Goal: Task Accomplishment & Management: Manage account settings

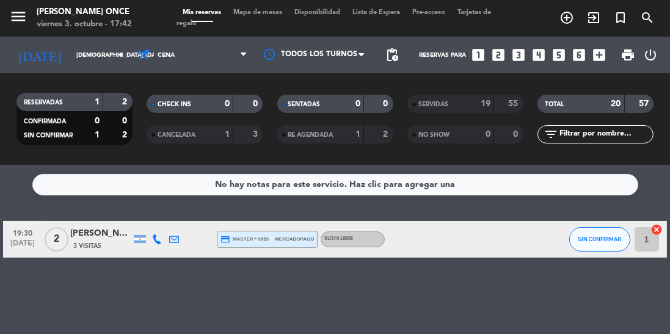
click at [96, 57] on input "[DEMOGRAPHIC_DATA] [DATE]" at bounding box center [115, 55] width 90 height 19
click at [106, 51] on input "[DEMOGRAPHIC_DATA] [DATE]" at bounding box center [115, 55] width 90 height 19
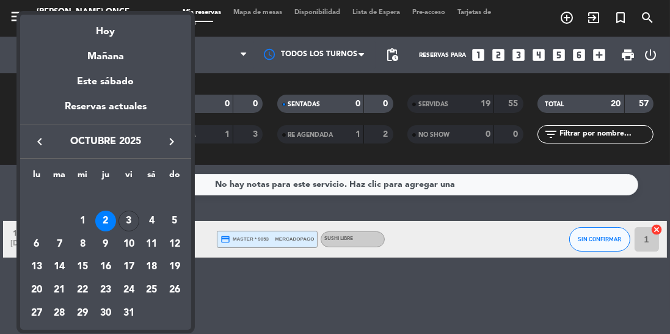
click at [123, 32] on div "Hoy" at bounding box center [105, 27] width 171 height 25
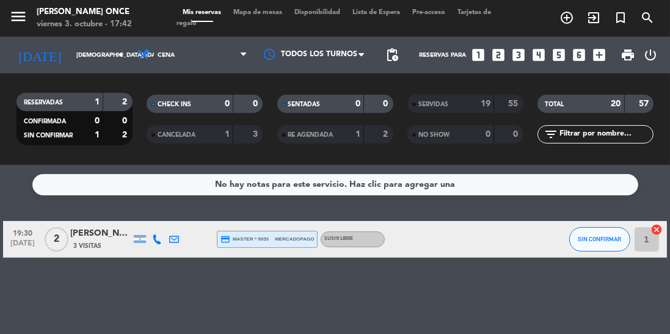
type input "vie. [DATE]"
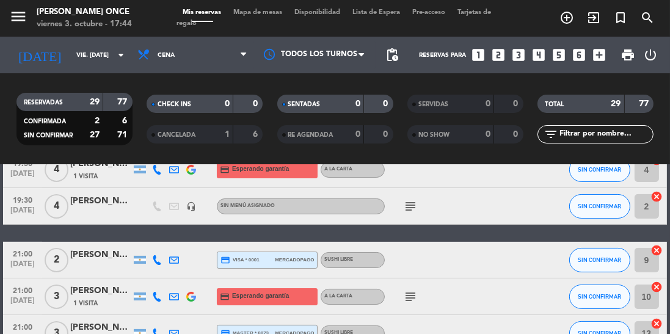
scroll to position [305, 0]
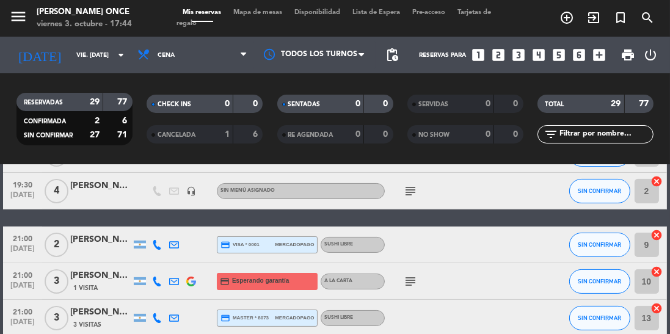
click at [412, 284] on icon "subject" at bounding box center [410, 281] width 15 height 15
click at [602, 318] on span "SIN CONFIRMAR" at bounding box center [599, 317] width 43 height 7
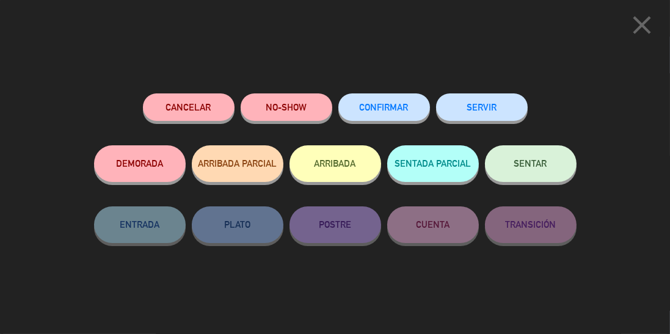
click at [398, 106] on span "CONFIRMAR" at bounding box center [384, 107] width 49 height 10
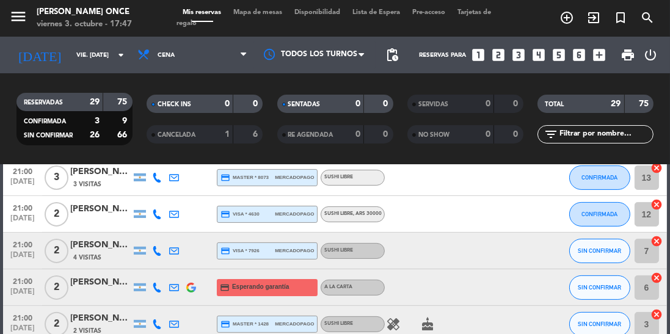
scroll to position [461, 0]
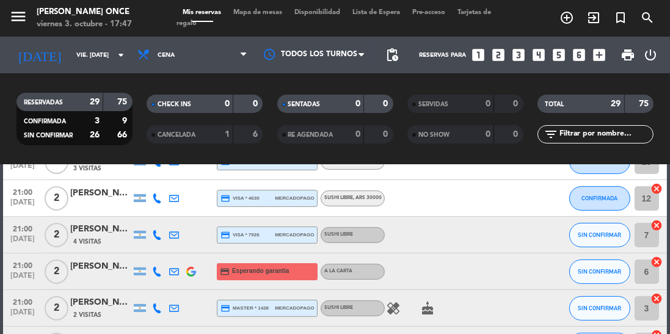
click at [115, 271] on div "[PERSON_NAME]" at bounding box center [100, 267] width 61 height 14
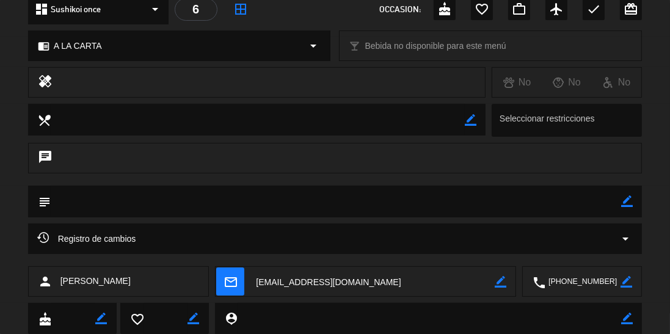
scroll to position [159, 0]
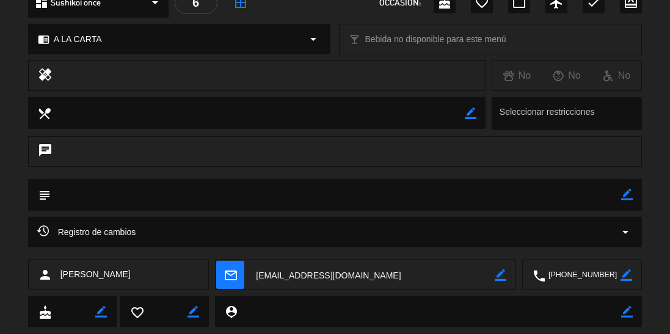
click at [627, 194] on icon "border_color" at bounding box center [627, 195] width 12 height 12
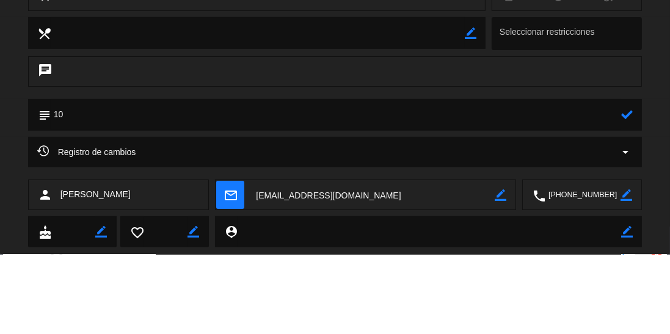
type textarea "10"
click at [630, 189] on icon at bounding box center [627, 195] width 12 height 12
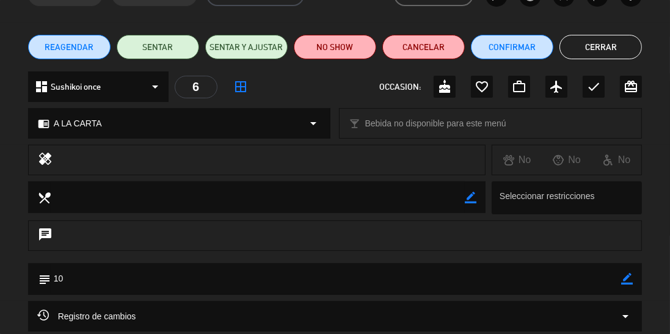
scroll to position [52, 0]
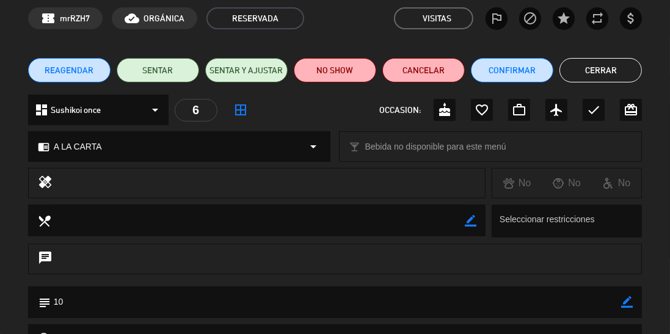
click at [607, 69] on button "Cerrar" at bounding box center [600, 70] width 82 height 24
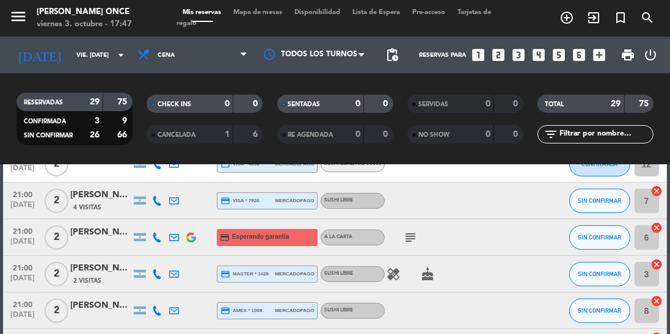
scroll to position [501, 0]
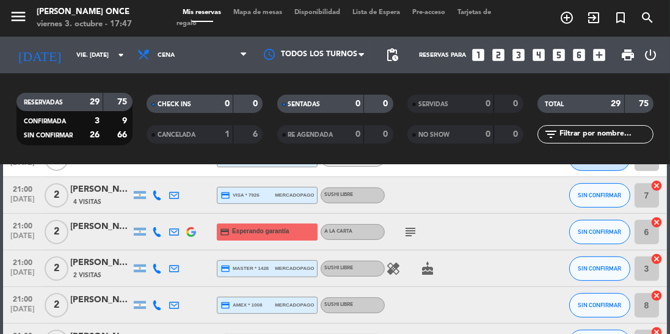
click at [398, 268] on icon "healing" at bounding box center [393, 268] width 15 height 15
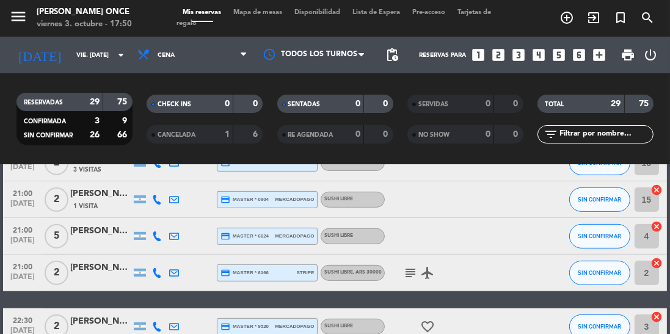
scroll to position [722, 0]
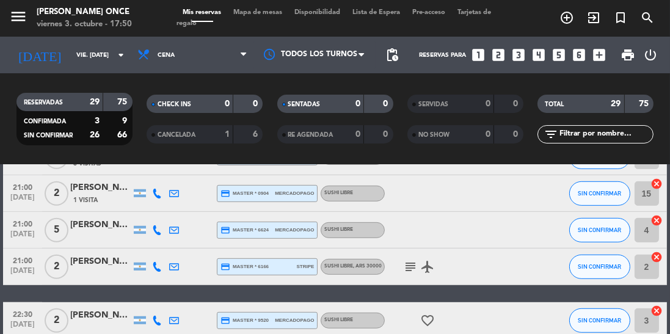
click at [410, 271] on icon "subject" at bounding box center [410, 267] width 15 height 15
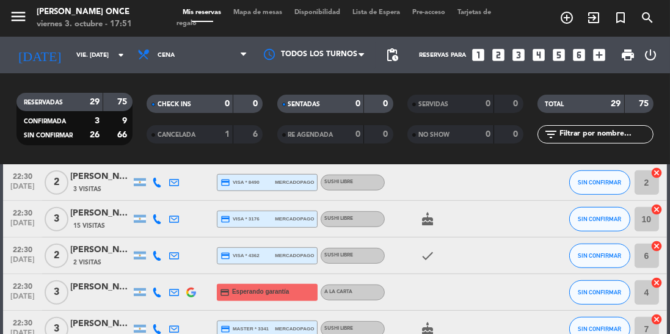
scroll to position [909, 0]
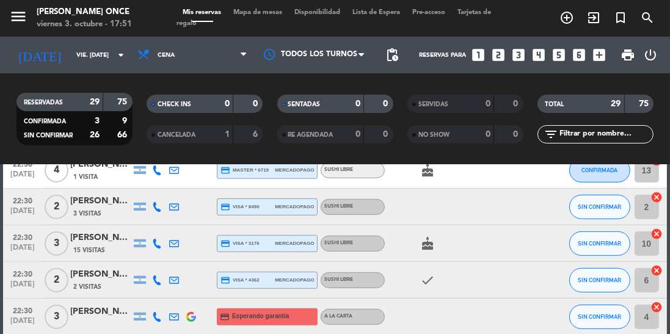
click at [111, 244] on div "[PERSON_NAME]" at bounding box center [100, 238] width 61 height 14
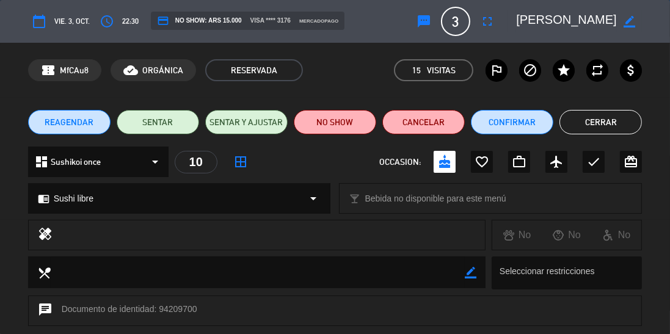
click at [486, 19] on icon "fullscreen" at bounding box center [487, 21] width 15 height 15
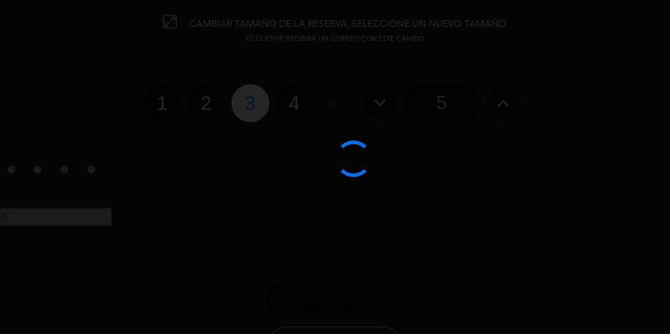
click at [298, 110] on div at bounding box center [335, 167] width 670 height 334
click at [299, 106] on div at bounding box center [335, 167] width 670 height 334
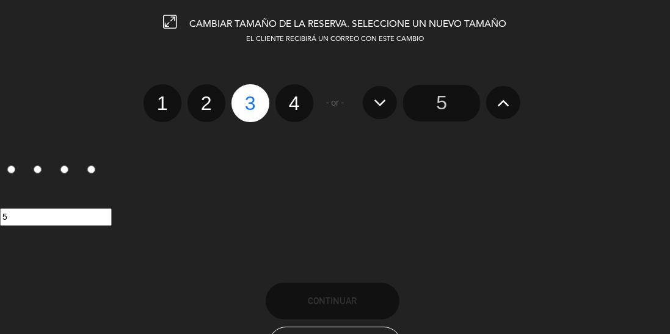
click at [302, 106] on label "4" at bounding box center [294, 103] width 38 height 38
click at [297, 96] on input "4" at bounding box center [293, 93] width 8 height 8
radio input "true"
radio input "false"
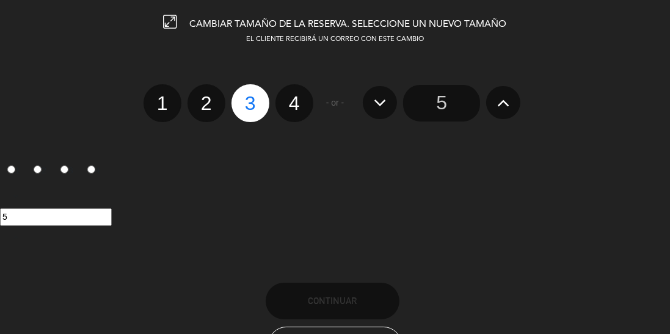
radio input "false"
radio input "true"
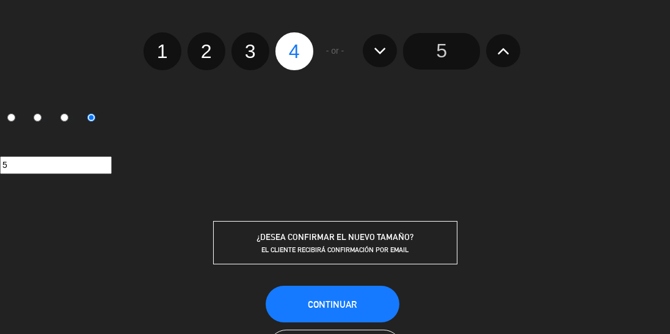
scroll to position [110, 0]
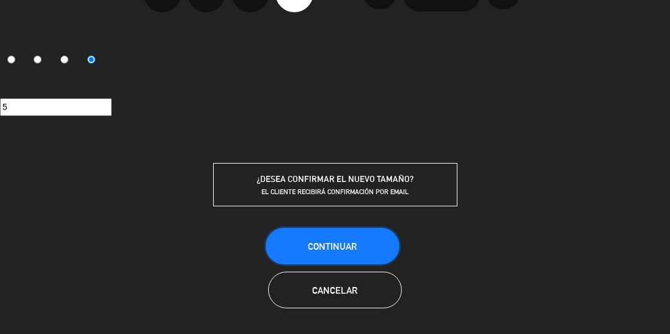
click at [360, 247] on button "Continuar" at bounding box center [333, 246] width 134 height 37
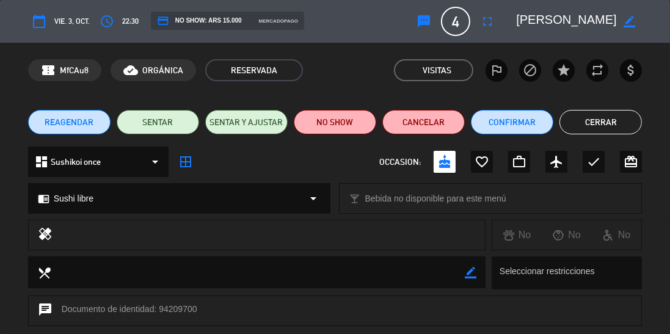
click at [603, 125] on button "Cerrar" at bounding box center [600, 122] width 82 height 24
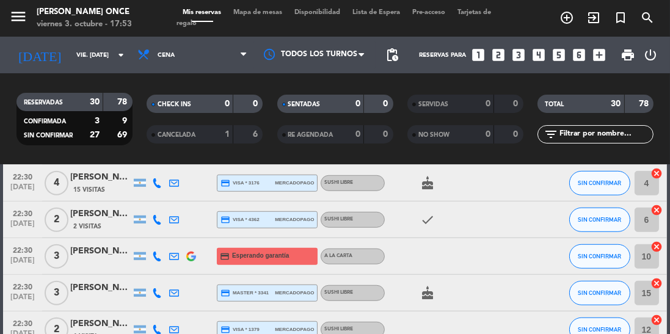
scroll to position [1004, 0]
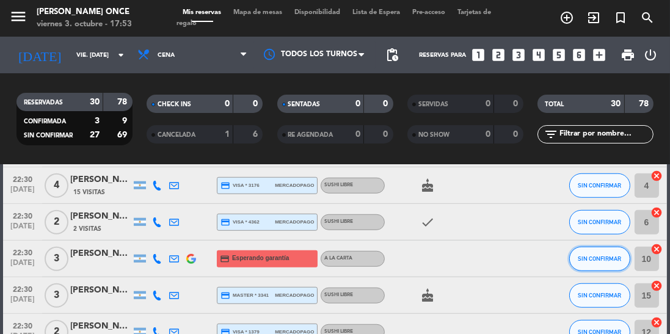
click at [603, 260] on span "SIN CONFIRMAR" at bounding box center [599, 258] width 43 height 7
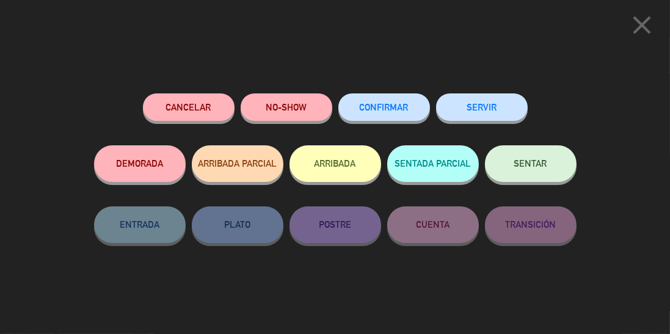
click at [191, 118] on button "Cancelar" at bounding box center [189, 106] width 92 height 27
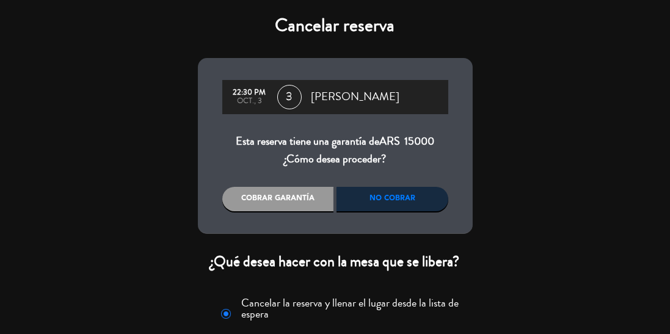
scroll to position [37, 0]
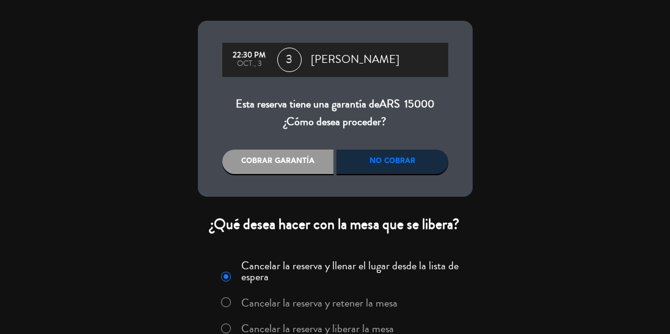
click at [357, 323] on label "Cancelar la reserva y liberar la mesa" at bounding box center [317, 328] width 153 height 11
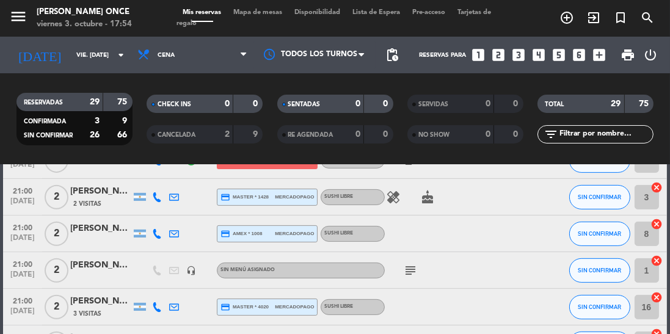
scroll to position [559, 0]
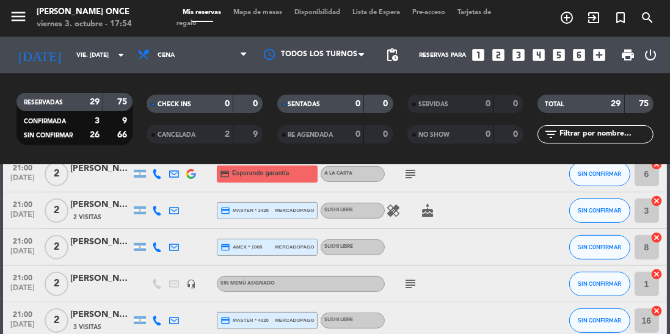
click at [190, 280] on icon "headset_mic" at bounding box center [191, 284] width 10 height 10
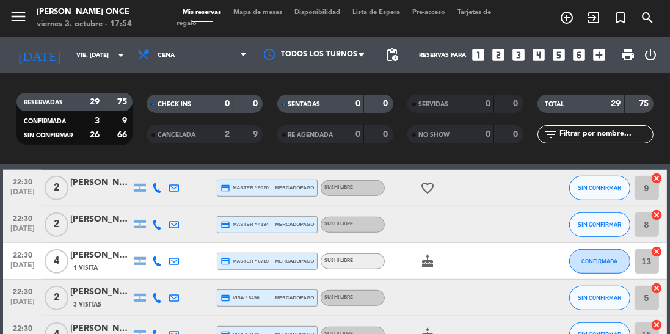
scroll to position [857, 0]
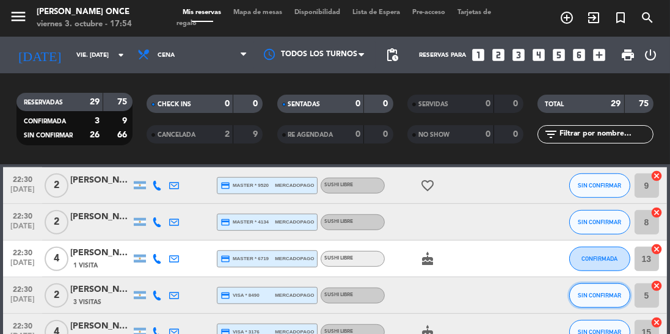
click at [601, 299] on button "SIN CONFIRMAR" at bounding box center [599, 295] width 61 height 24
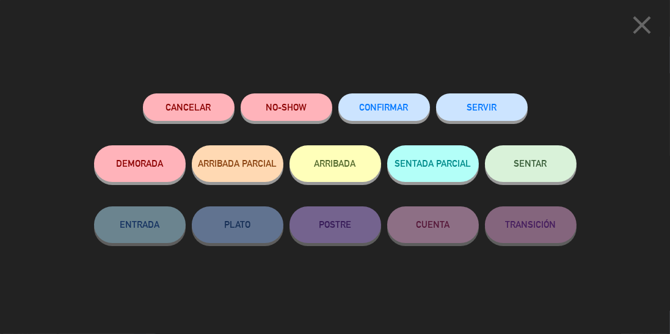
click at [402, 105] on span "CONFIRMAR" at bounding box center [384, 107] width 49 height 10
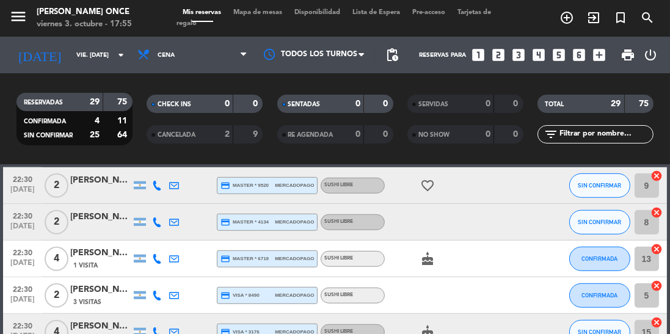
click at [352, 52] on div at bounding box center [314, 54] width 122 height 27
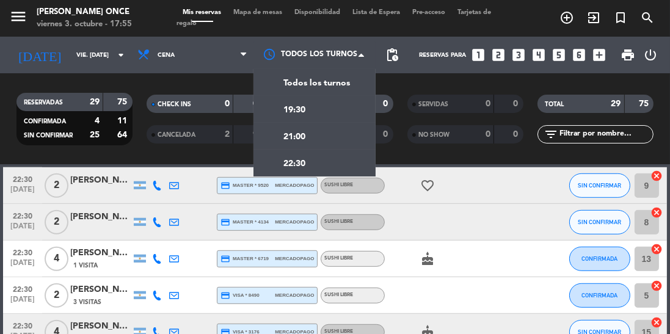
click at [330, 112] on div "19:30" at bounding box center [314, 109] width 122 height 27
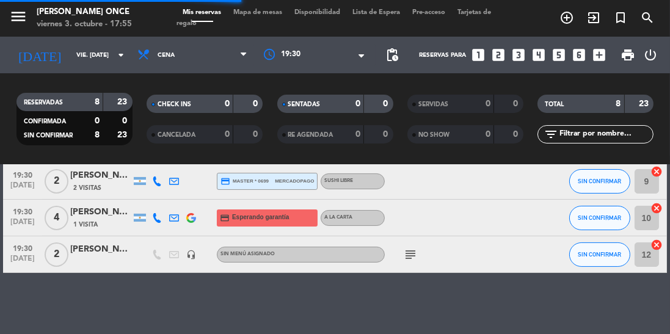
scroll to position [182, 0]
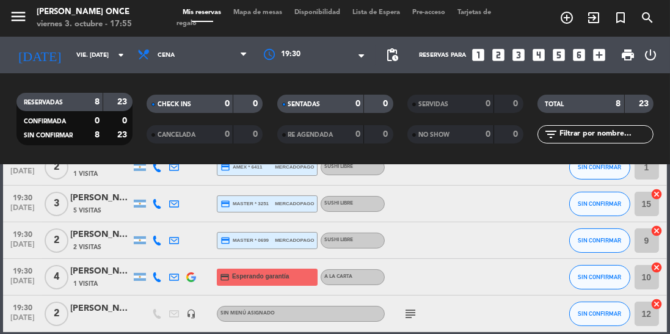
click at [311, 46] on div at bounding box center [314, 55] width 122 height 22
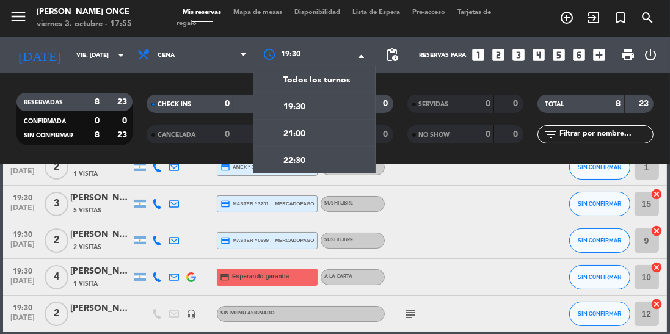
click at [331, 136] on div "21:00" at bounding box center [314, 133] width 122 height 27
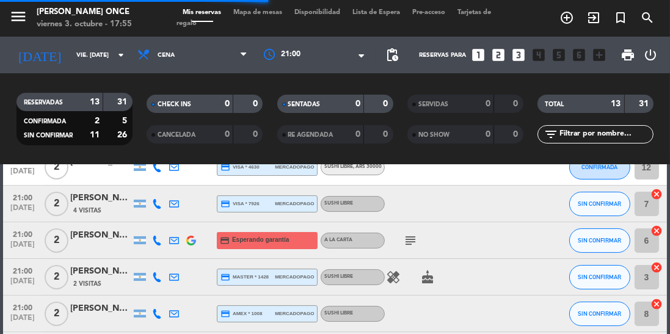
scroll to position [365, 0]
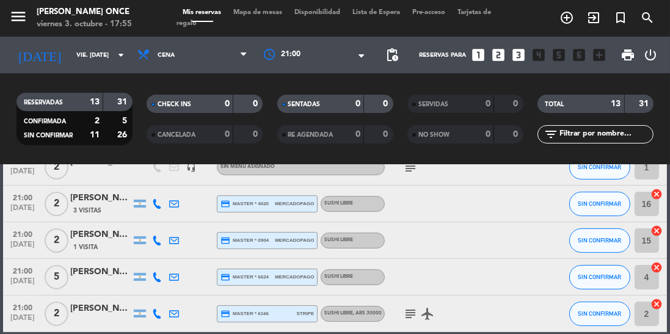
click at [348, 53] on div at bounding box center [314, 55] width 122 height 22
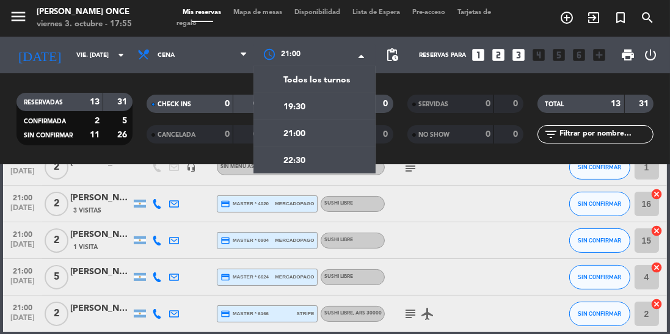
click at [318, 163] on div "22:30" at bounding box center [314, 160] width 122 height 27
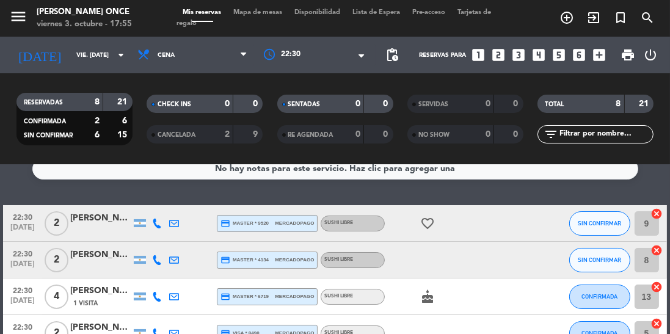
scroll to position [0, 0]
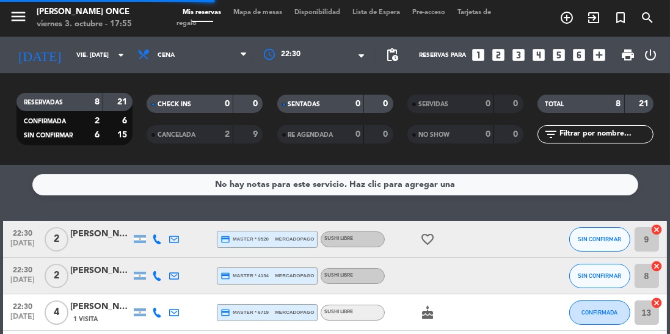
click at [325, 61] on div at bounding box center [314, 55] width 122 height 22
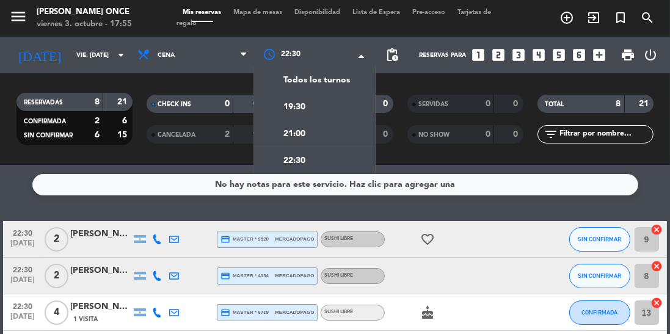
click at [343, 81] on span "Todos los turnos" at bounding box center [316, 80] width 67 height 14
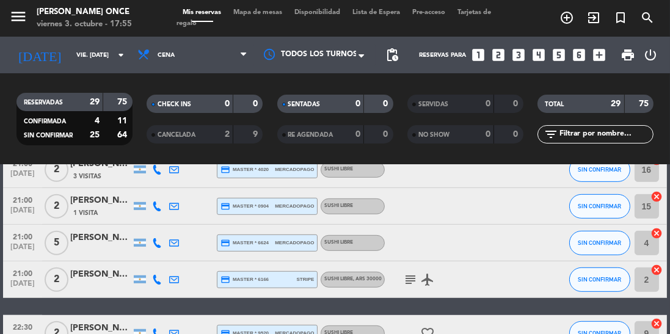
scroll to position [706, 0]
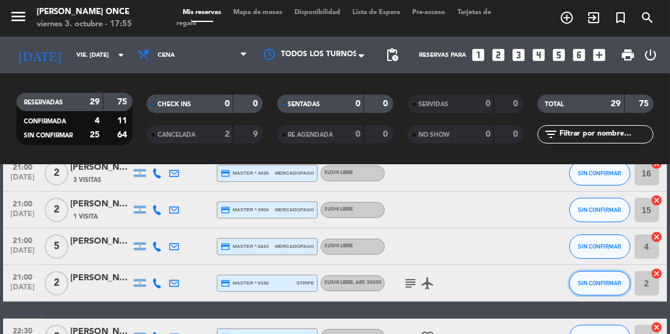
click at [605, 291] on button "SIN CONFIRMAR" at bounding box center [599, 283] width 61 height 24
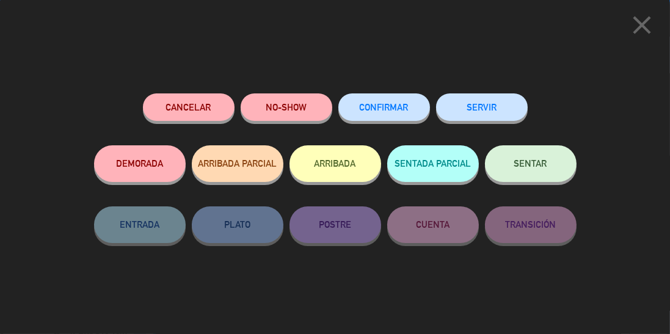
click at [399, 109] on span "CONFIRMAR" at bounding box center [384, 107] width 49 height 10
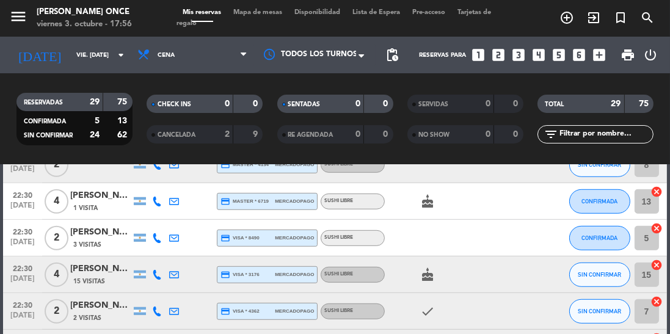
scroll to position [890, 0]
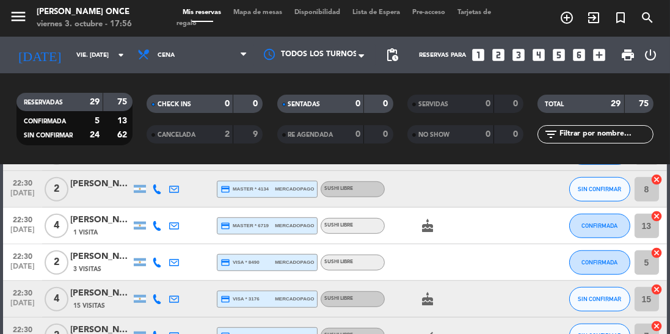
click at [421, 228] on icon "cake" at bounding box center [427, 226] width 15 height 15
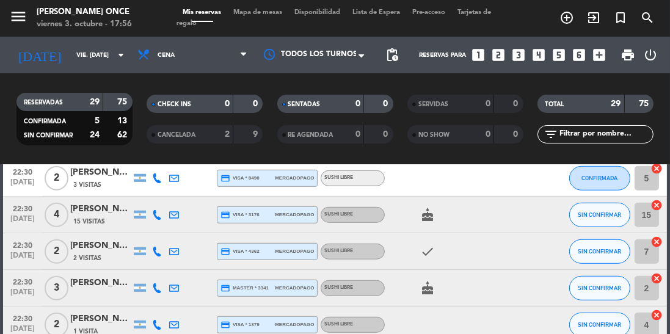
scroll to position [974, 0]
click at [432, 216] on icon "cake" at bounding box center [427, 215] width 15 height 15
click at [421, 265] on div "check" at bounding box center [436, 252] width 103 height 36
click at [426, 291] on icon "cake" at bounding box center [427, 289] width 15 height 15
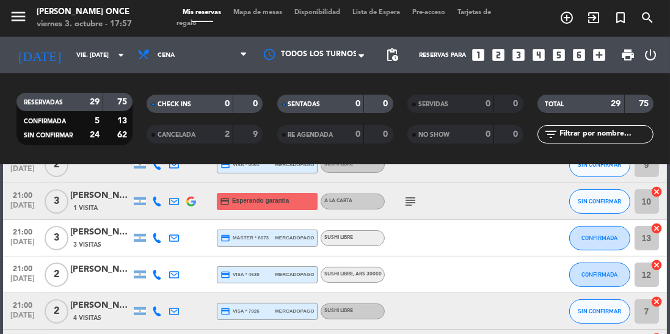
scroll to position [522, 0]
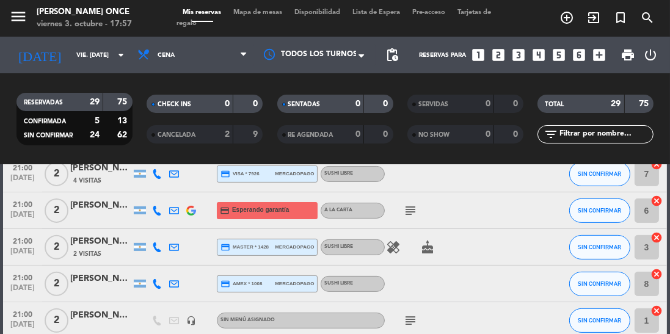
click at [145, 318] on div at bounding box center [139, 320] width 17 height 36
click at [601, 250] on button "SIN CONFIRMAR" at bounding box center [599, 247] width 61 height 24
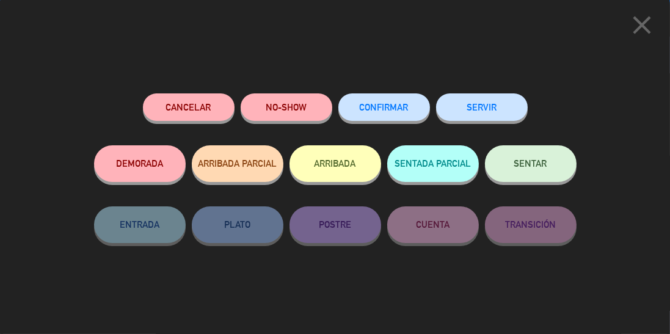
click at [399, 110] on span "CONFIRMAR" at bounding box center [384, 107] width 49 height 10
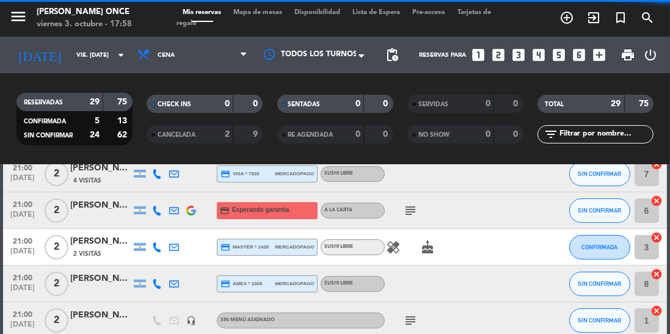
click at [392, 252] on icon "healing" at bounding box center [393, 247] width 15 height 15
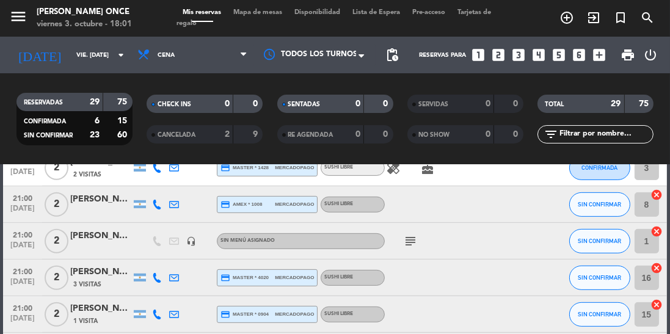
scroll to position [608, 0]
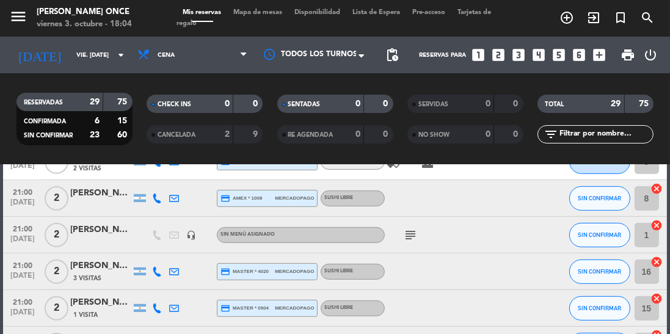
click at [452, 168] on div "healing cake" at bounding box center [436, 162] width 103 height 36
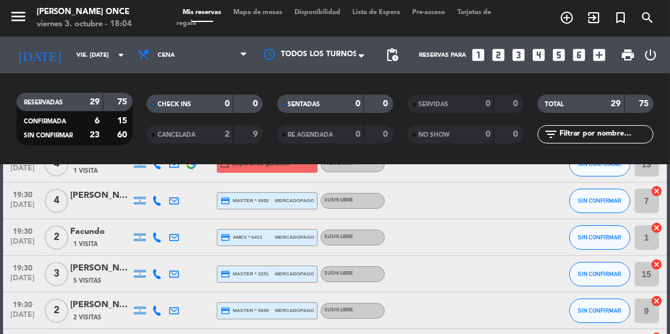
scroll to position [117, 0]
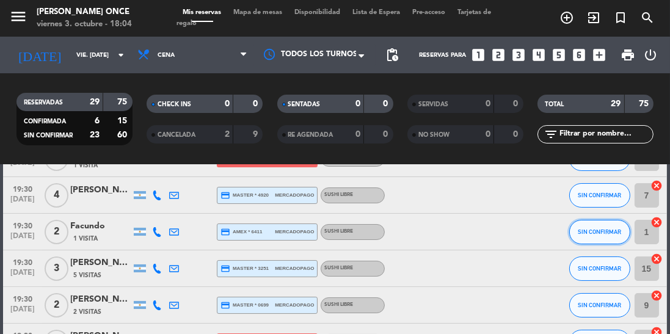
click at [598, 233] on span "SIN CONFIRMAR" at bounding box center [599, 231] width 43 height 7
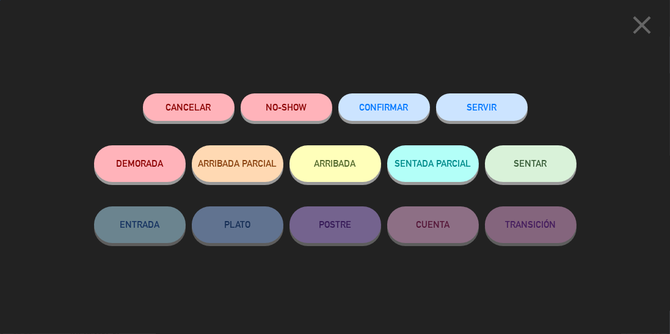
click at [392, 108] on span "CONFIRMAR" at bounding box center [384, 107] width 49 height 10
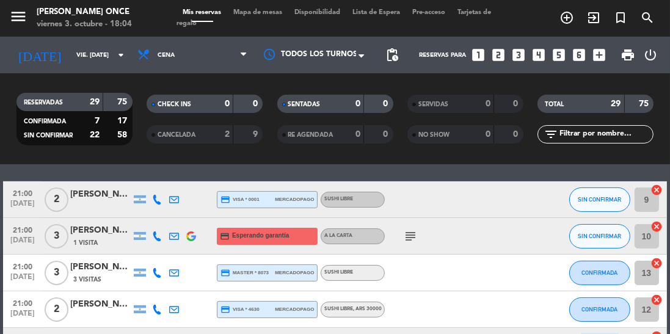
scroll to position [372, 0]
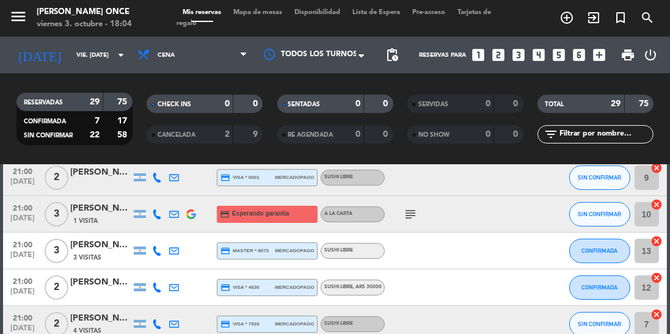
click at [415, 216] on icon "subject" at bounding box center [410, 214] width 15 height 15
click at [597, 219] on button "SIN CONFIRMAR" at bounding box center [599, 214] width 61 height 24
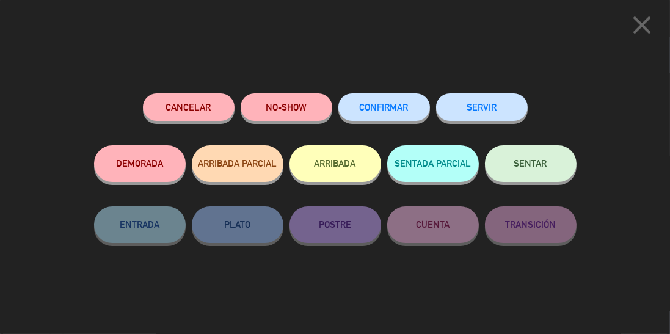
click at [394, 111] on span "CONFIRMAR" at bounding box center [384, 107] width 49 height 10
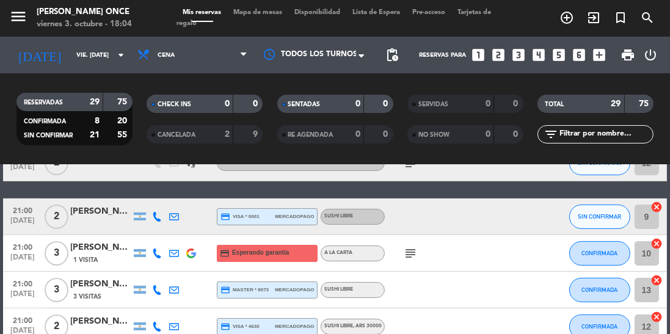
scroll to position [327, 0]
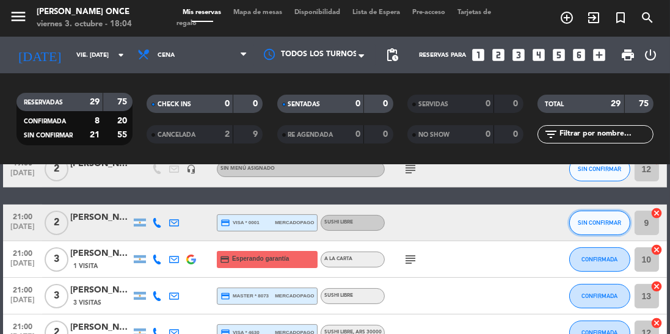
click at [603, 219] on span "SIN CONFIRMAR" at bounding box center [599, 222] width 43 height 7
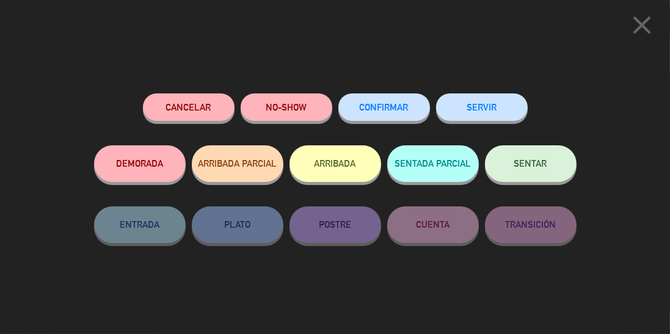
click at [394, 112] on span "CONFIRMAR" at bounding box center [384, 107] width 49 height 10
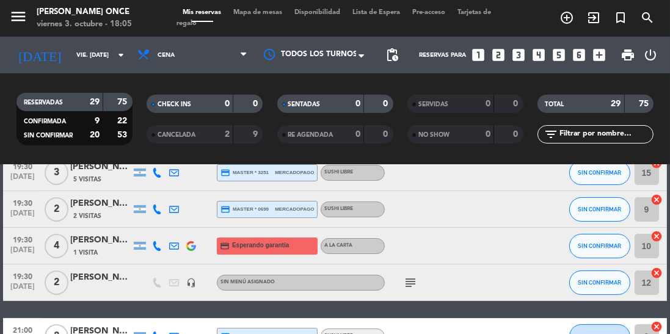
scroll to position [0, 0]
